Goal: Task Accomplishment & Management: Manage account settings

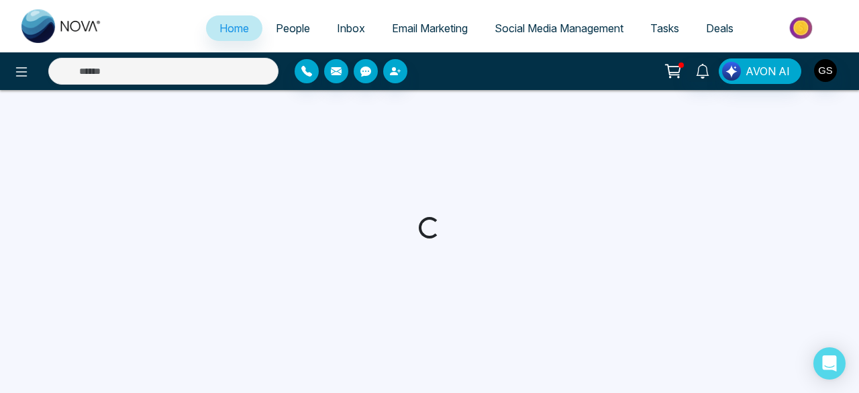
select select "*"
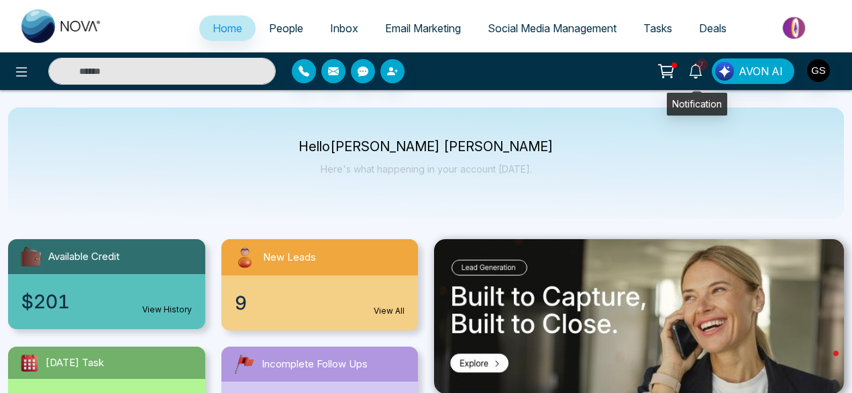
click at [702, 66] on span "7" at bounding box center [702, 64] width 12 height 12
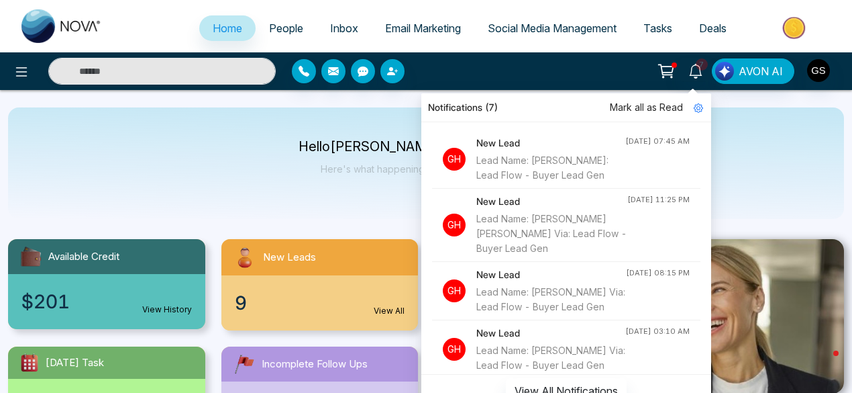
click at [519, 163] on div "Lead Name: tom Via: Lead Flow - Buyer Lead Gen" at bounding box center [550, 168] width 149 height 30
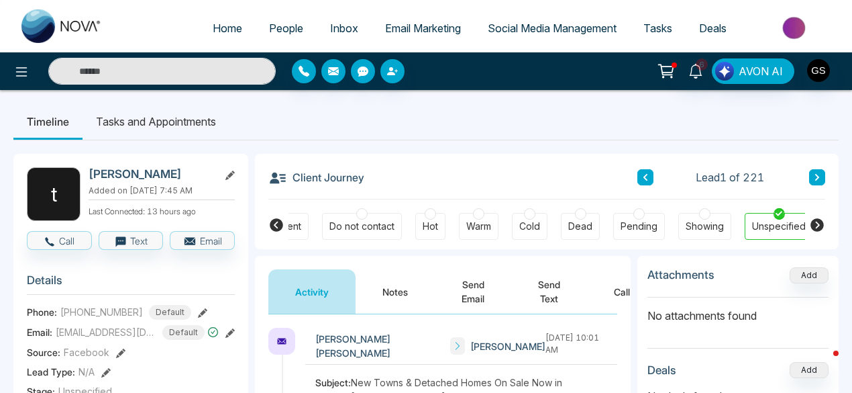
click at [274, 225] on icon at bounding box center [276, 224] width 13 height 13
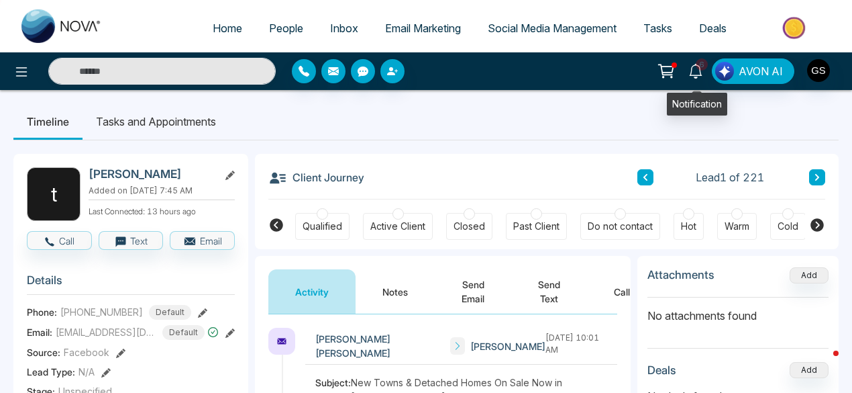
click at [701, 68] on span "6" at bounding box center [702, 64] width 12 height 12
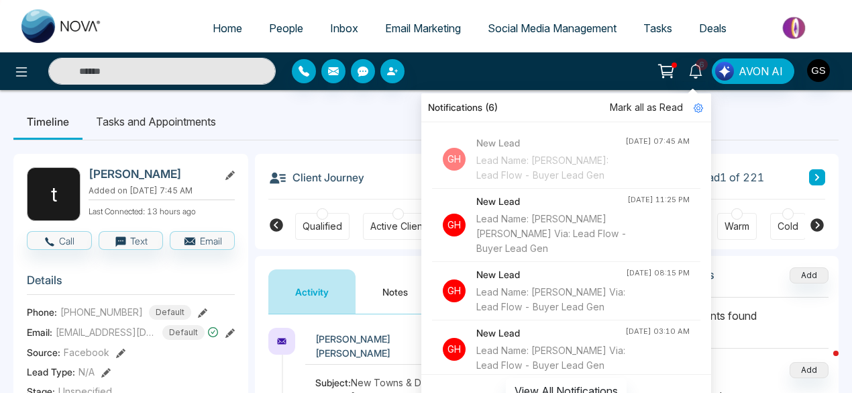
click at [766, 134] on ul "Timeline Tasks and Appointments" at bounding box center [425, 121] width 825 height 36
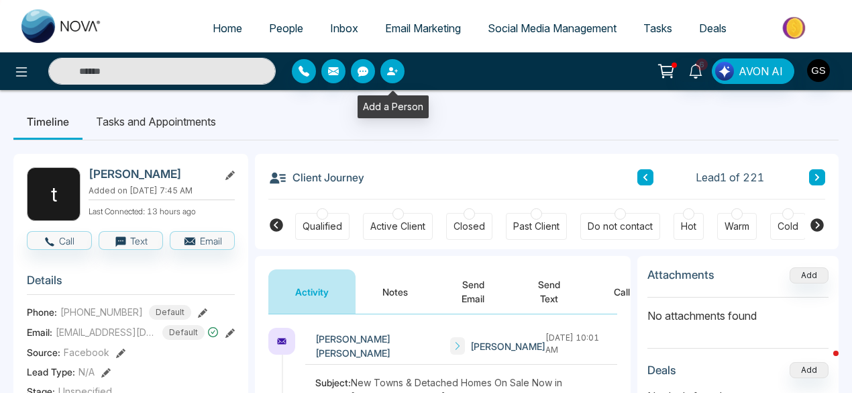
click at [396, 68] on icon "button" at bounding box center [392, 71] width 11 height 11
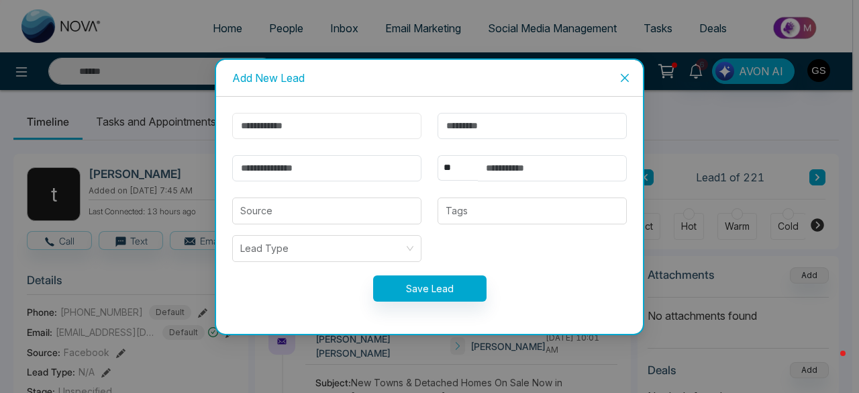
click at [325, 123] on input "text" at bounding box center [326, 126] width 189 height 26
click at [648, 3] on div "Add New Lead ** **** *** *** *** **** *** Source Tags Lead Type Save Lead" at bounding box center [429, 196] width 859 height 393
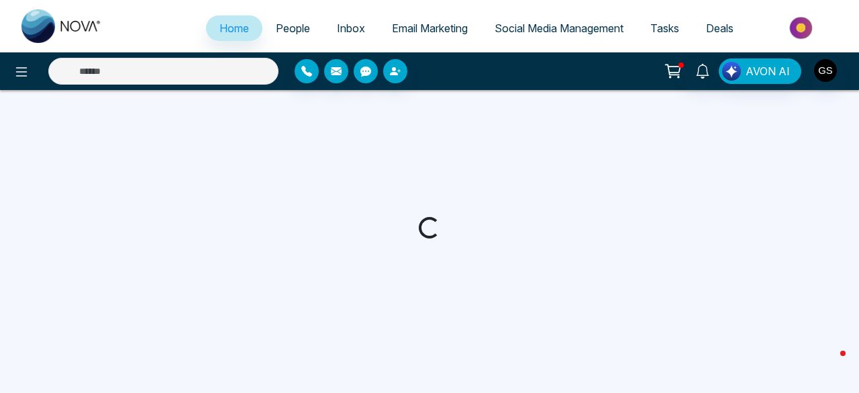
select select "*"
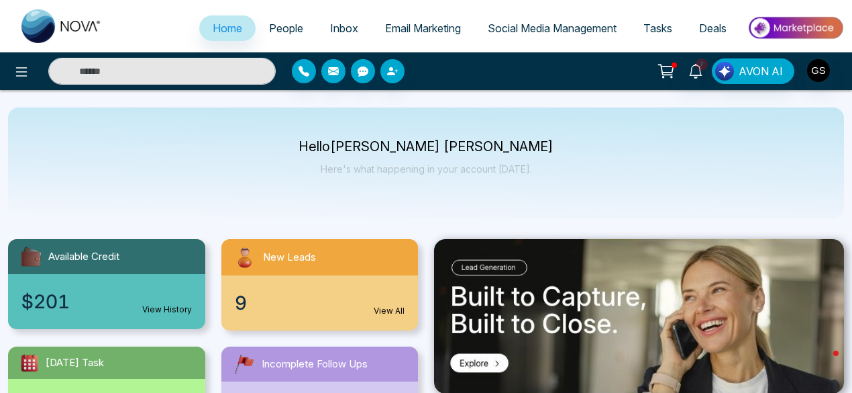
click at [280, 29] on span "People" at bounding box center [286, 27] width 34 height 13
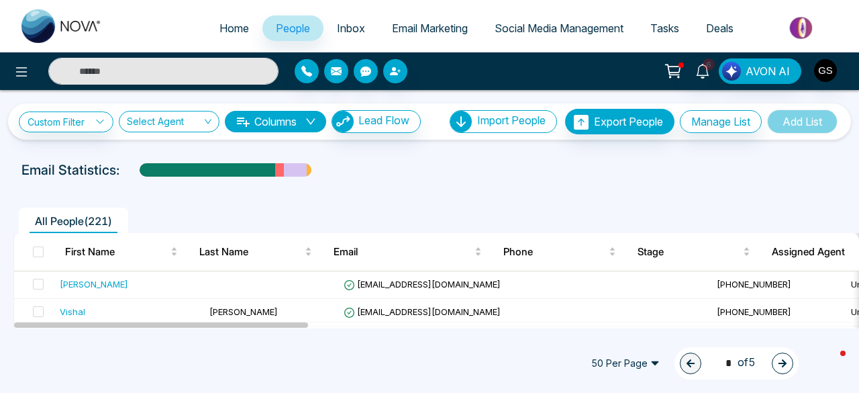
click at [344, 31] on span "Inbox" at bounding box center [351, 27] width 28 height 13
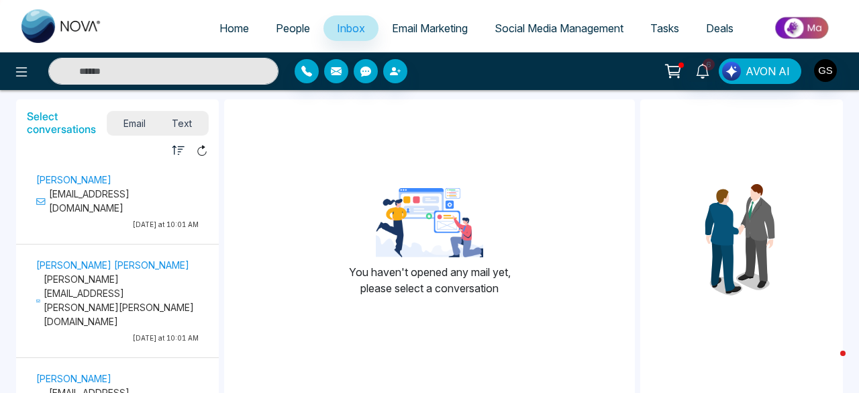
click at [680, 66] on icon at bounding box center [673, 69] width 11 height 6
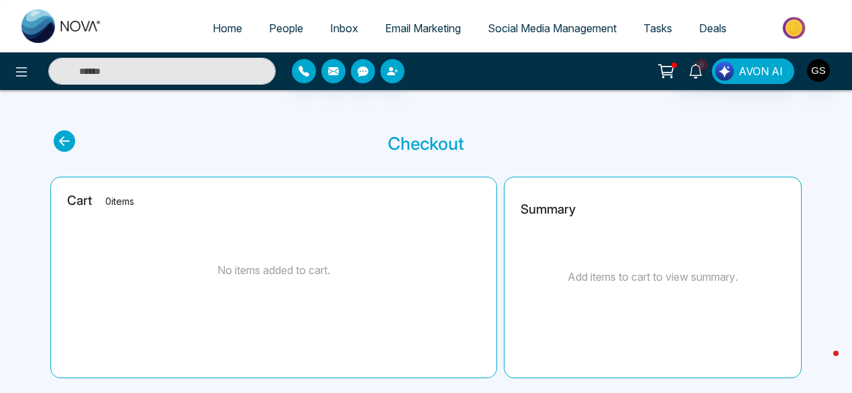
click at [65, 139] on icon at bounding box center [64, 140] width 21 height 21
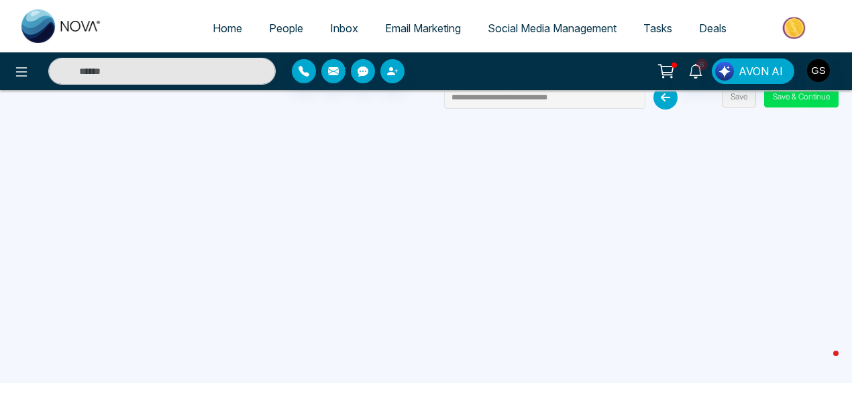
scroll to position [9, 0]
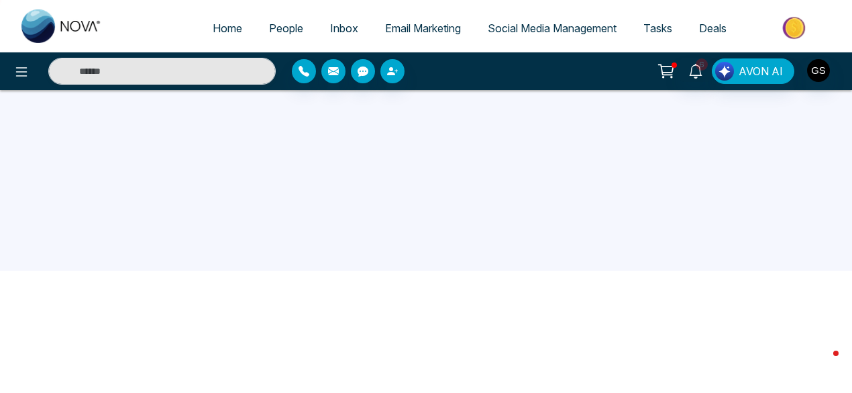
scroll to position [128, 0]
